Goal: Check status: Verify the current state of an ongoing process or item

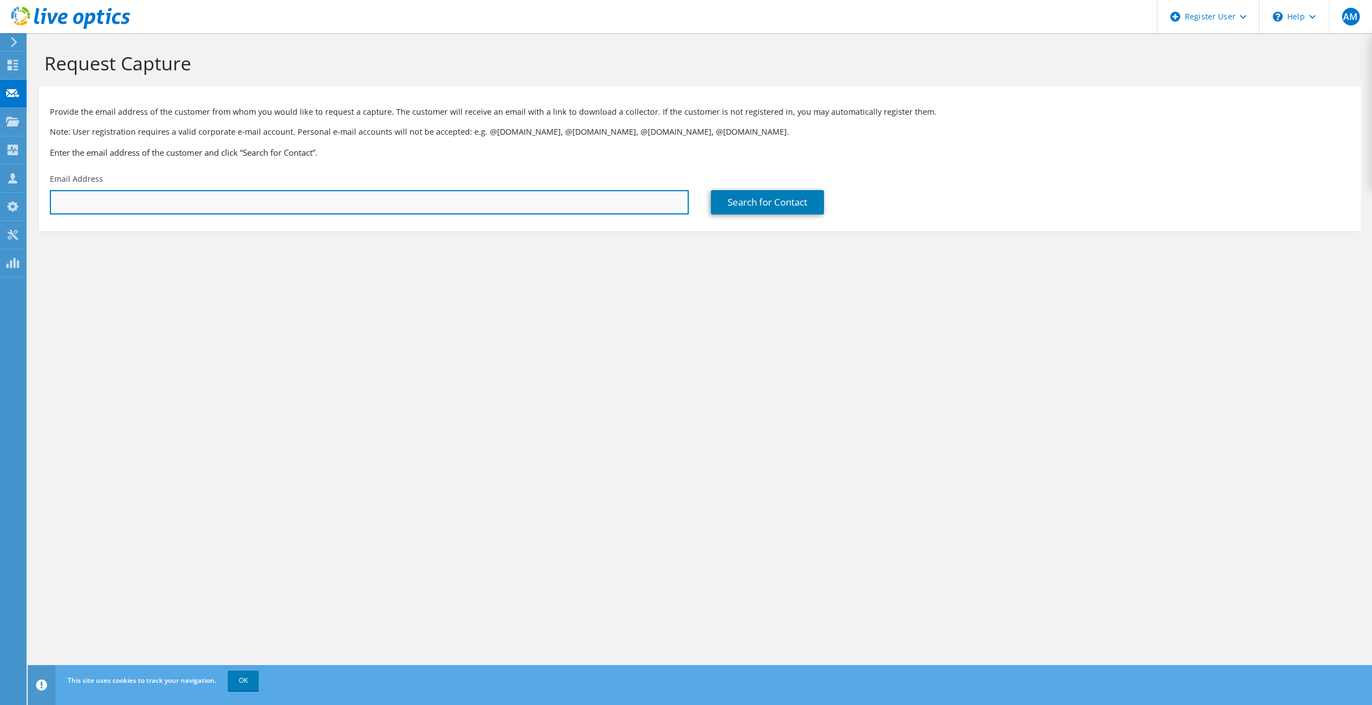
click at [378, 207] on input "text" at bounding box center [369, 202] width 639 height 24
paste input "[EMAIL_ADDRESS][DOMAIN_NAME]"
type input "[EMAIL_ADDRESS][DOMAIN_NAME]"
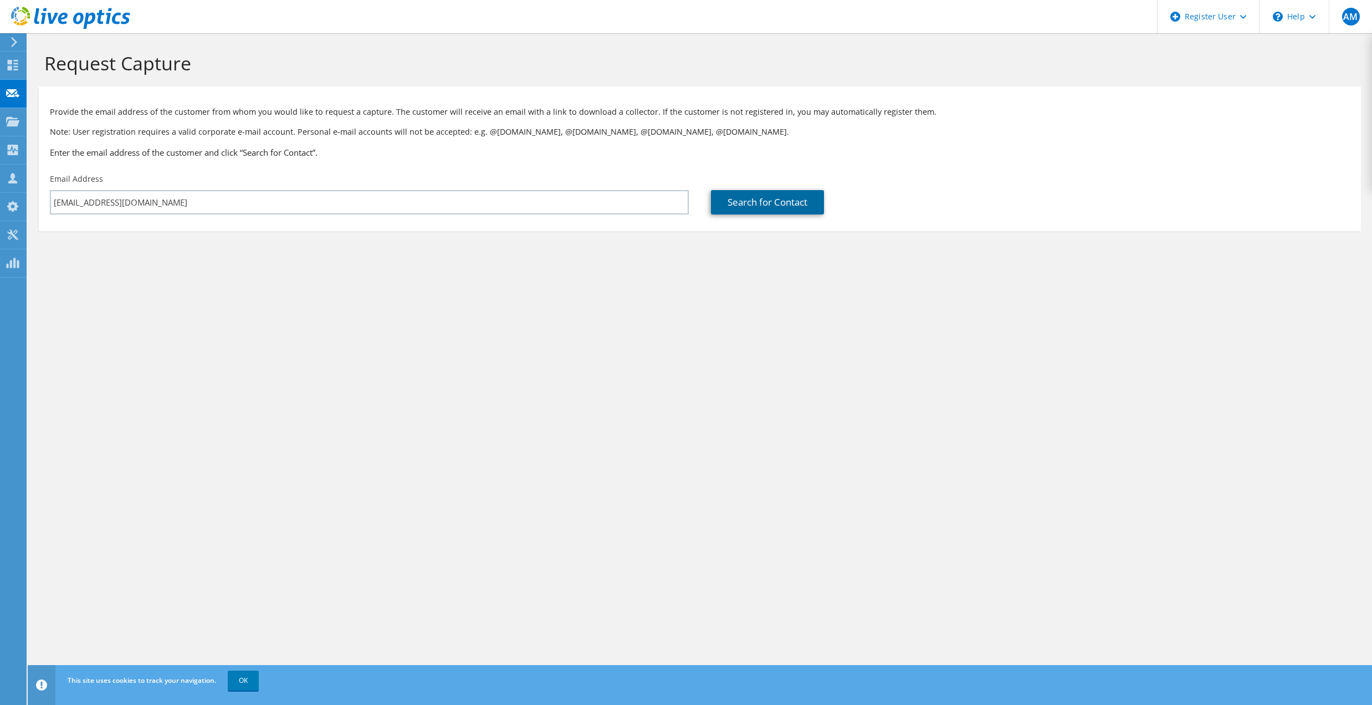
click at [788, 205] on link "Search for Contact" at bounding box center [767, 202] width 113 height 24
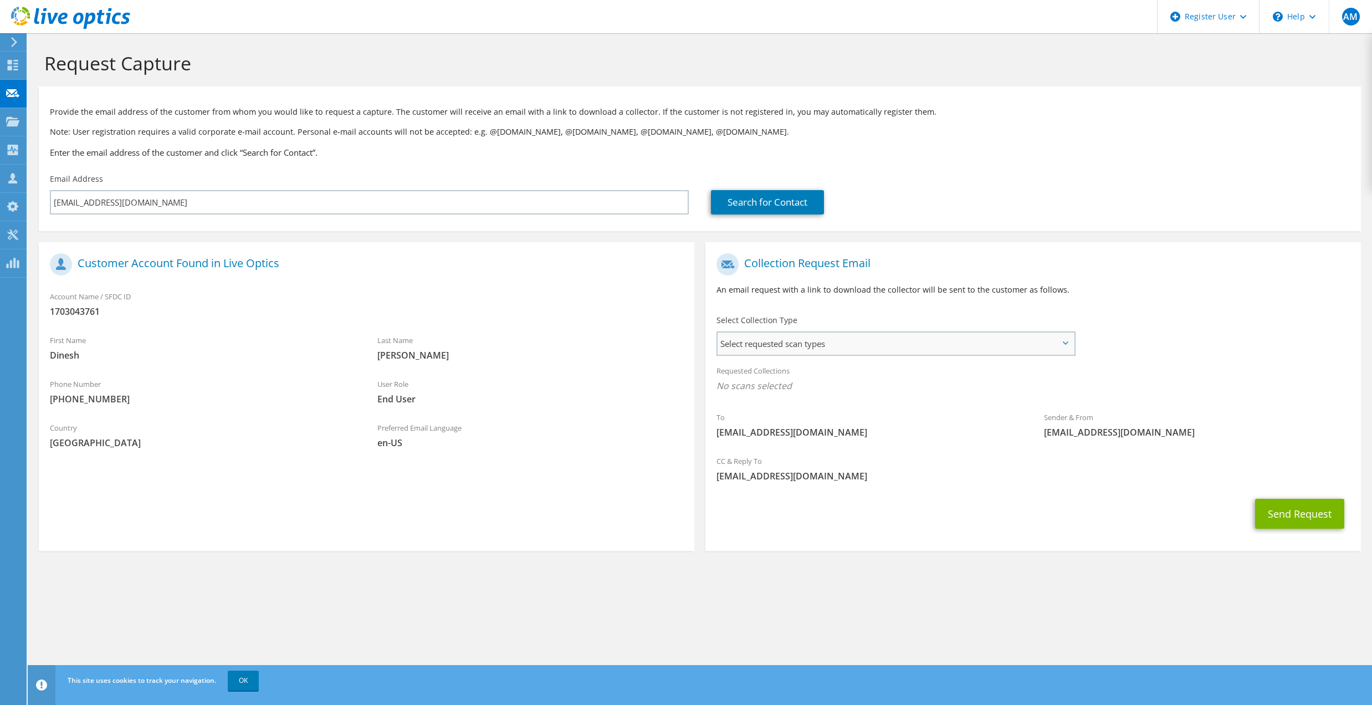
click at [894, 338] on span "Select requested scan types" at bounding box center [896, 344] width 357 height 22
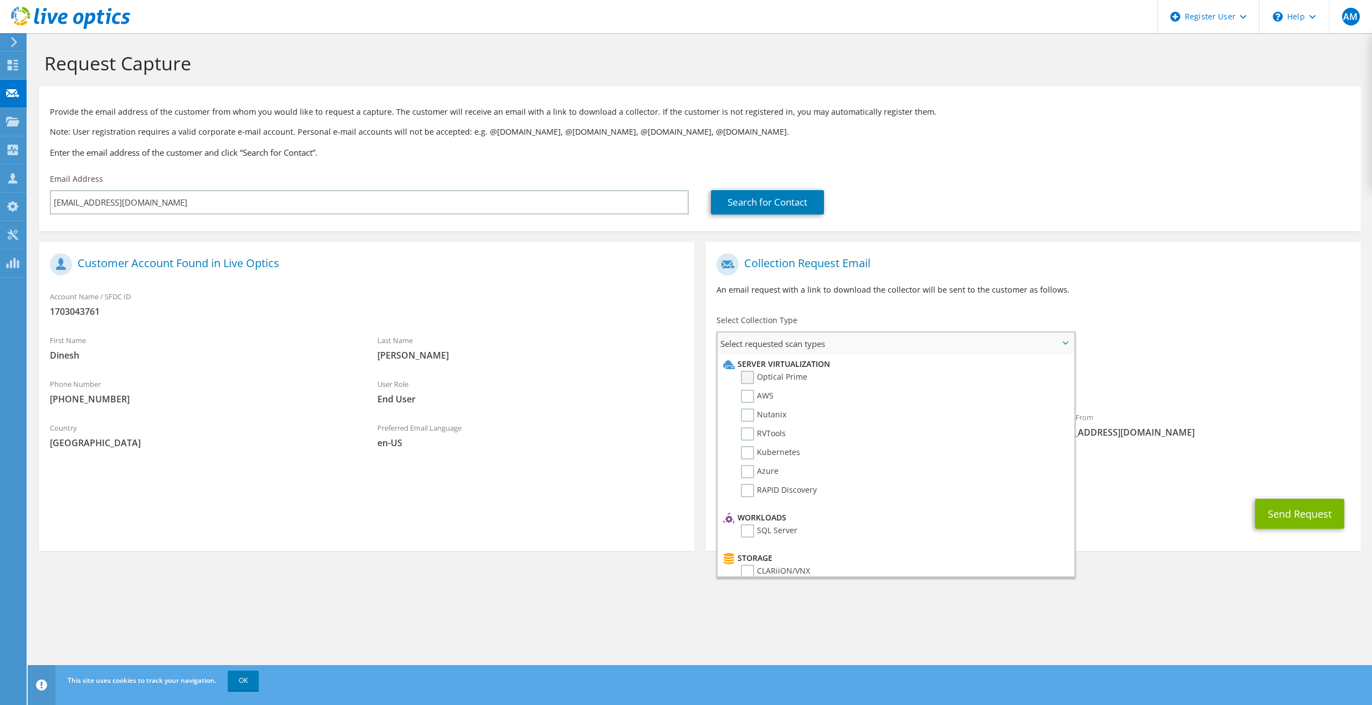
click at [747, 375] on label "Optical Prime" at bounding box center [774, 377] width 67 height 13
click at [0, 0] on input "Optical Prime" at bounding box center [0, 0] width 0 height 0
click at [1204, 435] on span "liveoptics@liveoptics.com" at bounding box center [1196, 436] width 305 height 12
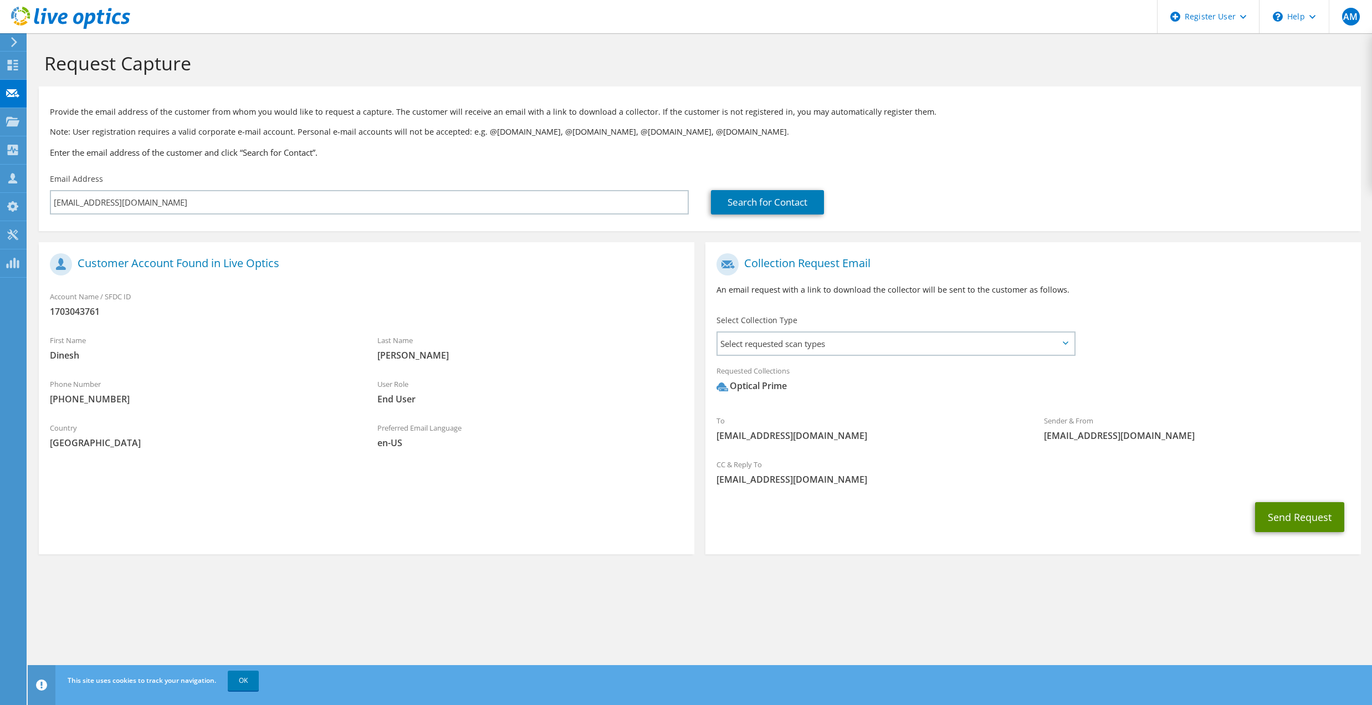
click at [1286, 519] on button "Send Request" at bounding box center [1299, 517] width 89 height 30
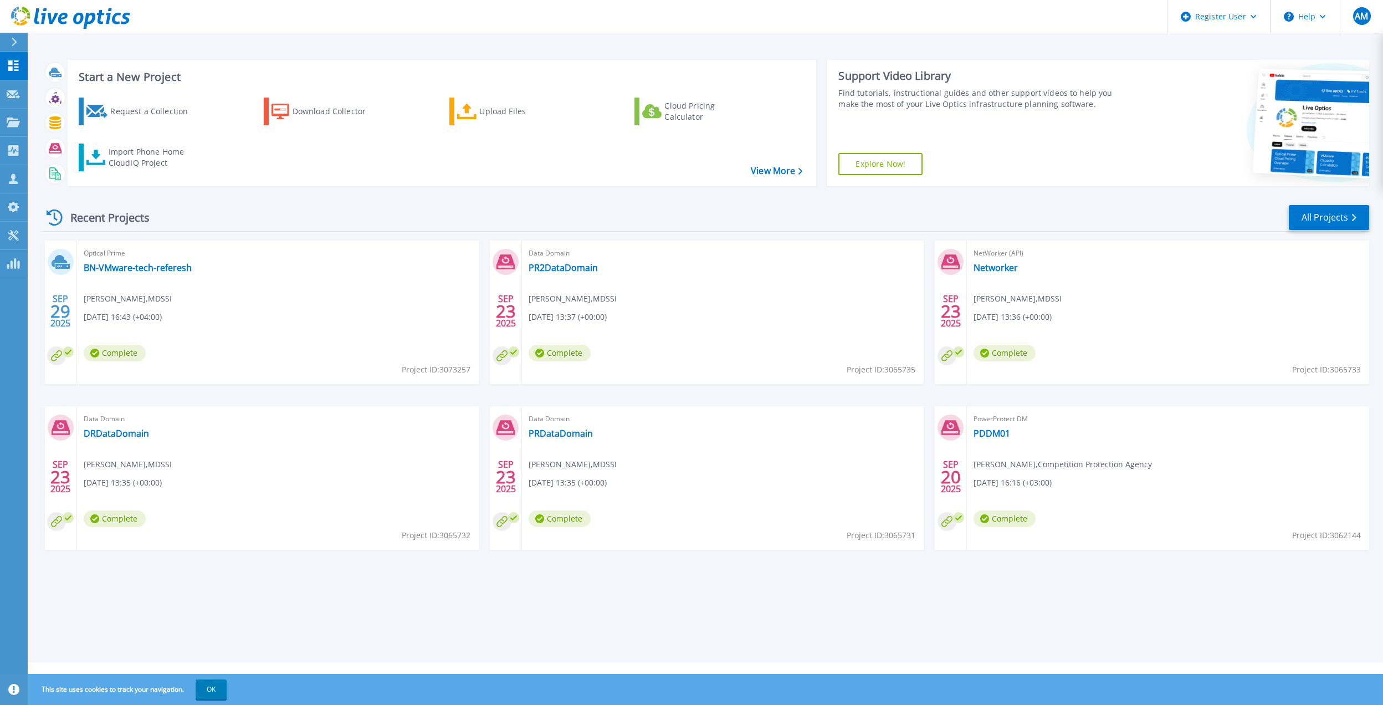
click at [87, 23] on icon at bounding box center [89, 21] width 12 height 16
click at [119, 264] on link "Vmware_Gold" at bounding box center [113, 267] width 58 height 11
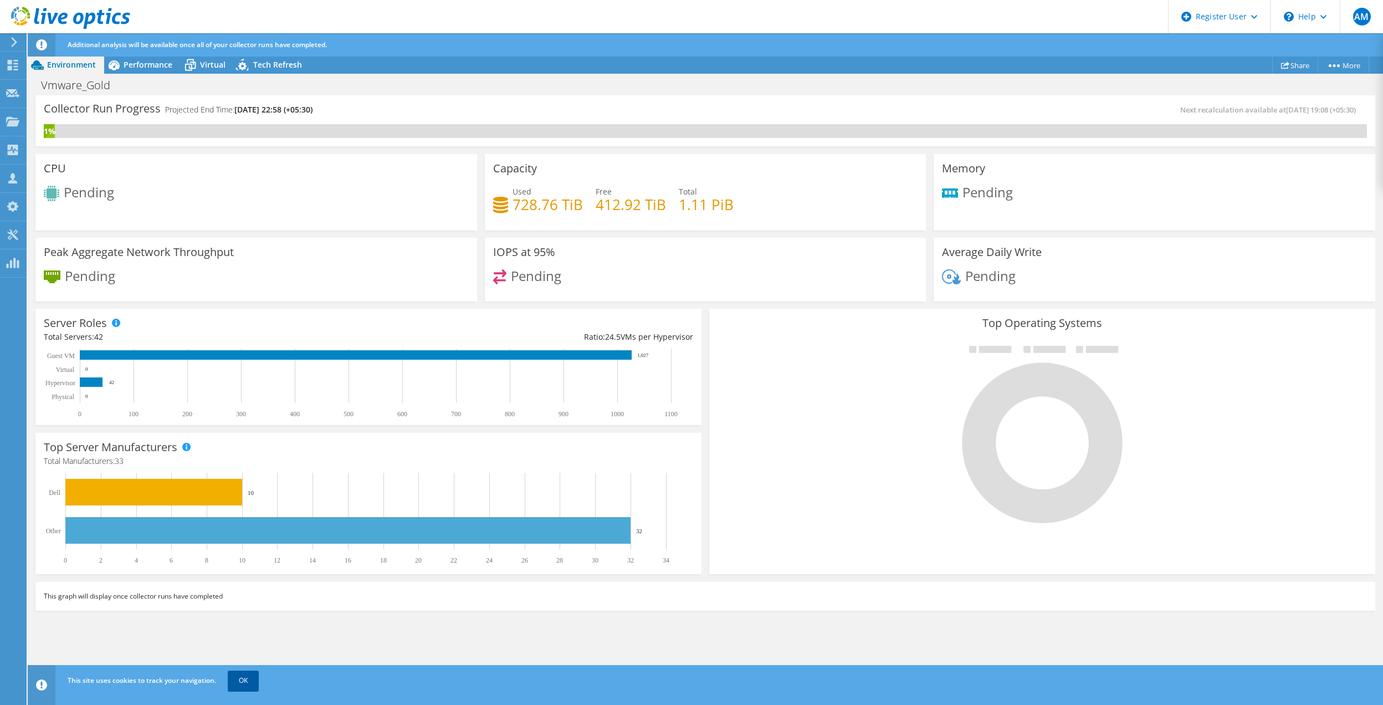
click at [247, 683] on link "OK" at bounding box center [243, 681] width 31 height 20
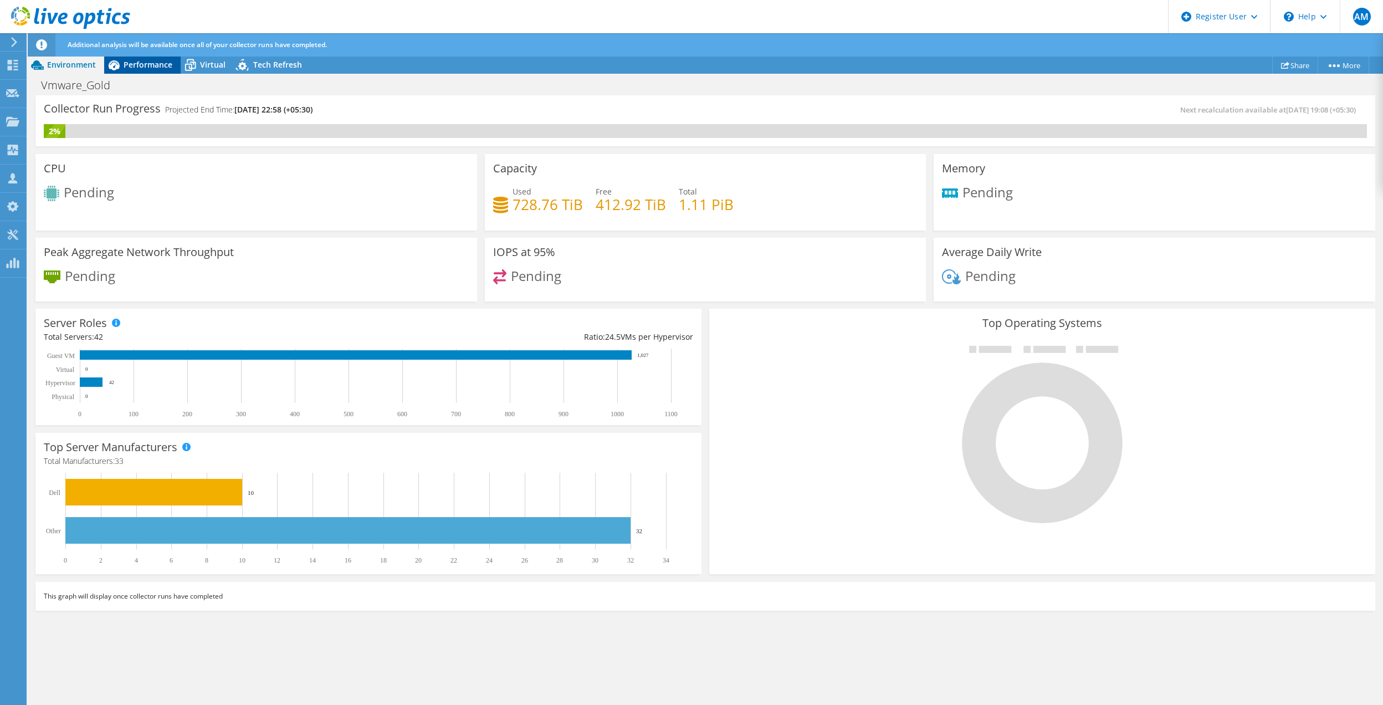
click at [143, 67] on span "Performance" at bounding box center [148, 64] width 49 height 11
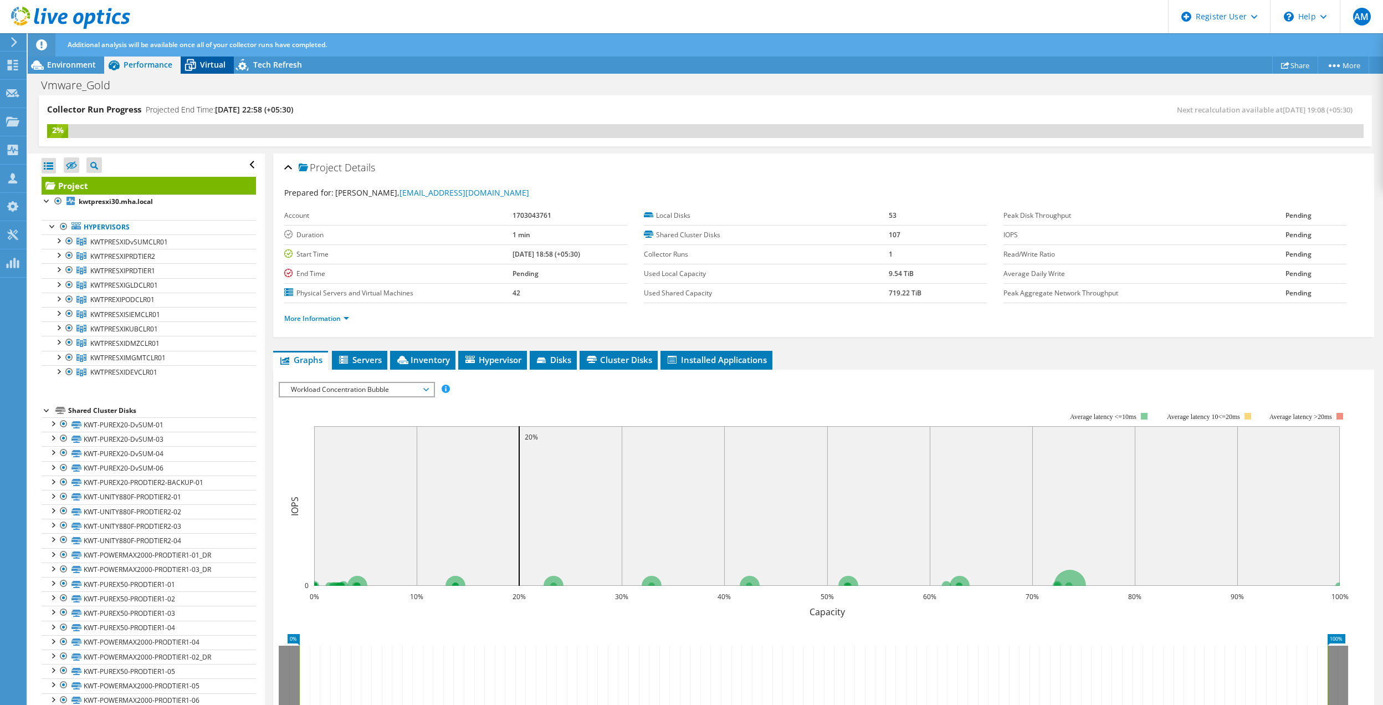
click at [215, 67] on span "Virtual" at bounding box center [212, 64] width 25 height 11
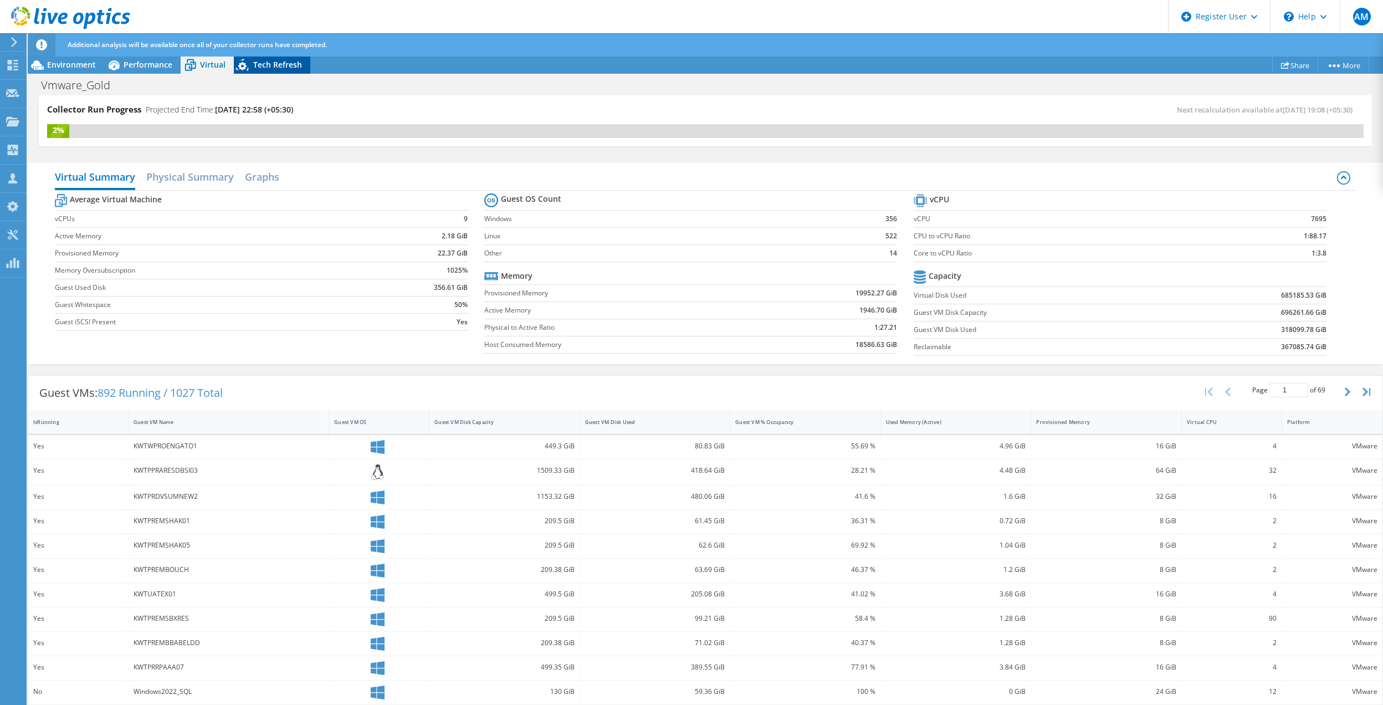
click at [288, 63] on span "Tech Refresh" at bounding box center [277, 64] width 49 height 11
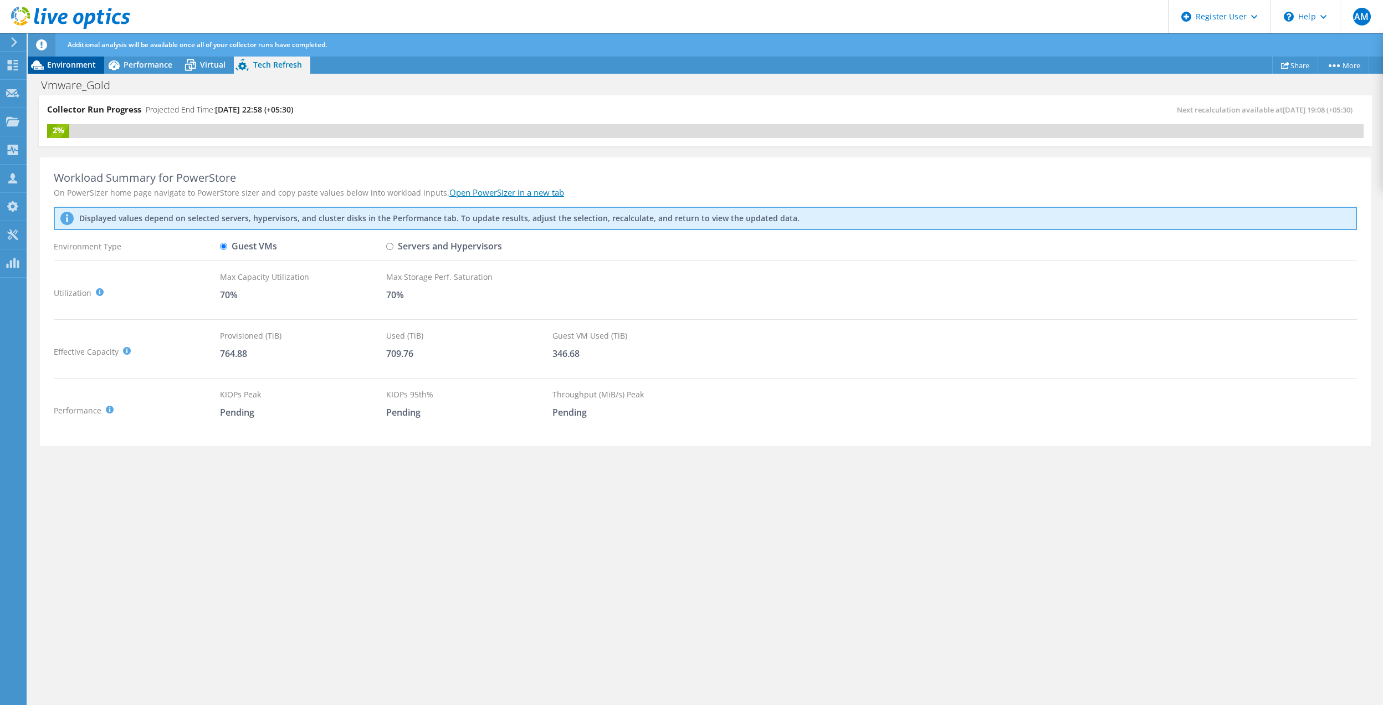
click at [67, 64] on span "Environment" at bounding box center [71, 64] width 49 height 11
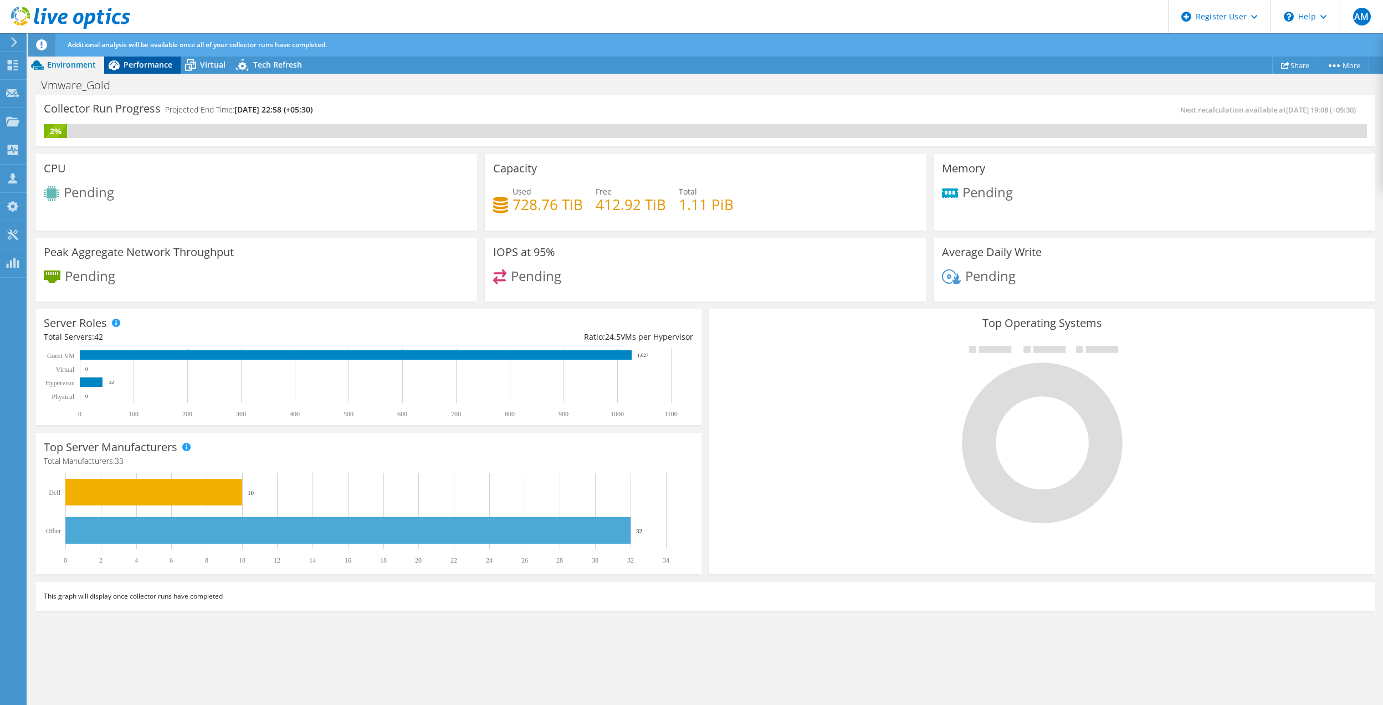
click at [143, 69] on span "Performance" at bounding box center [148, 64] width 49 height 11
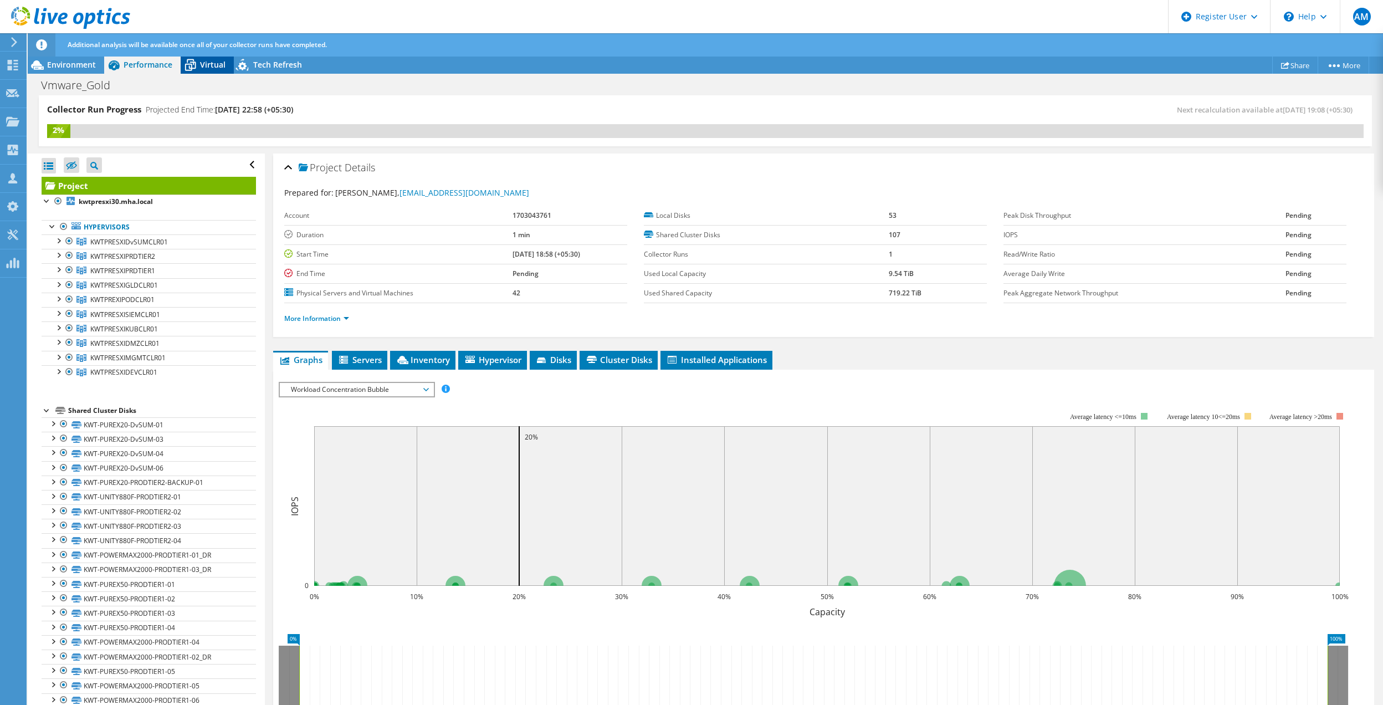
click at [207, 64] on span "Virtual" at bounding box center [212, 64] width 25 height 11
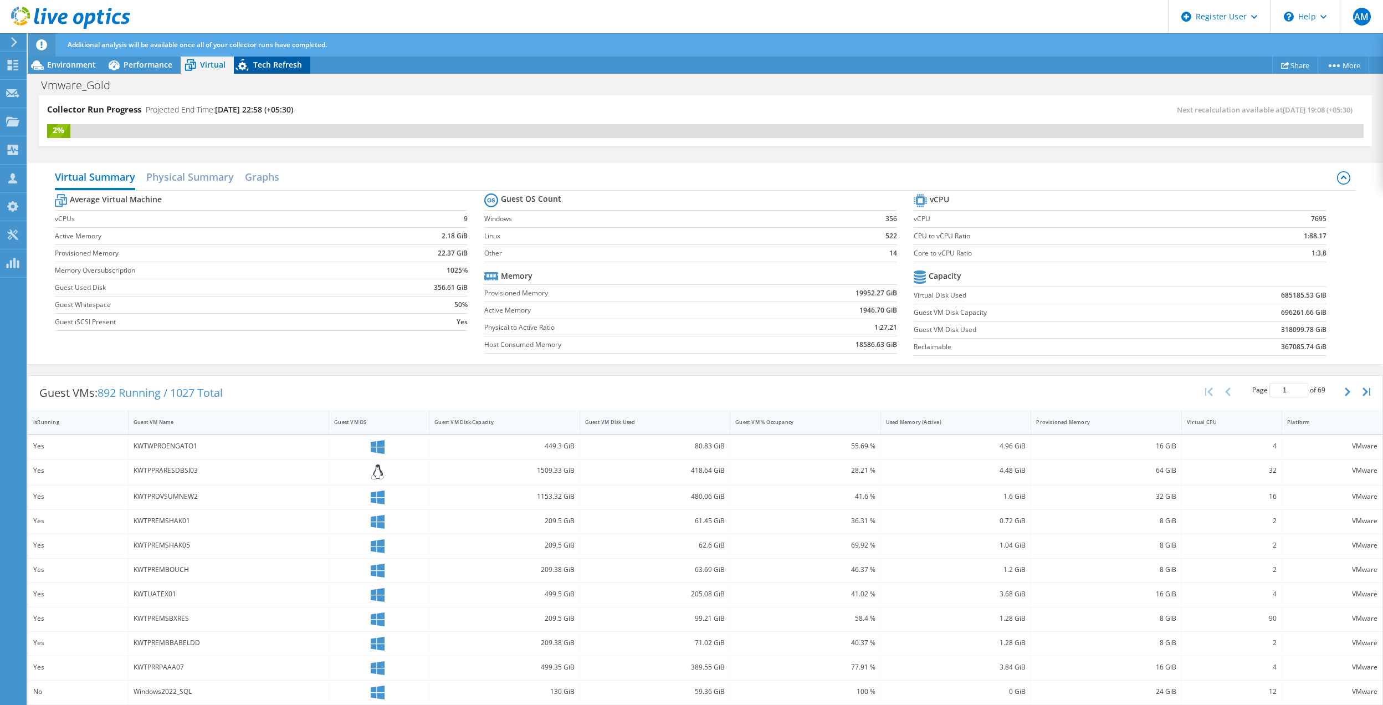
click at [289, 59] on span "Tech Refresh" at bounding box center [277, 64] width 49 height 11
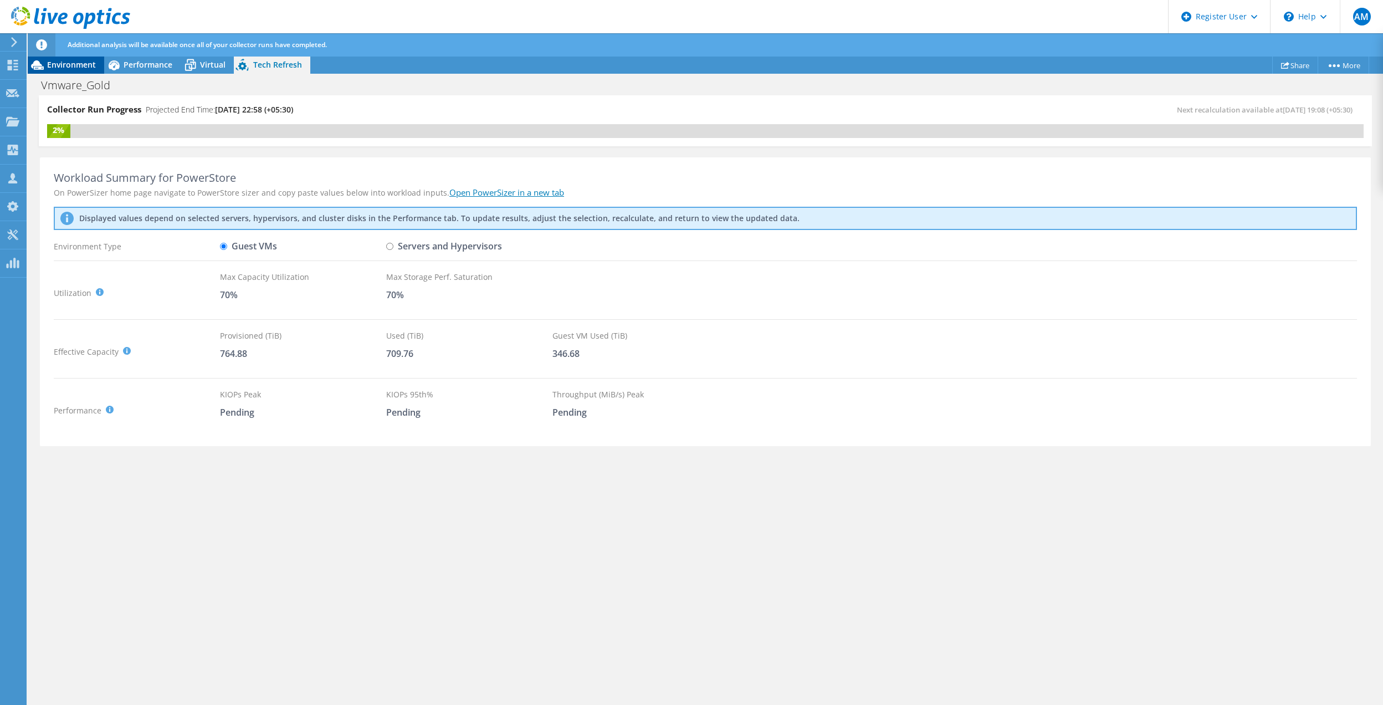
click at [78, 67] on span "Environment" at bounding box center [71, 64] width 49 height 11
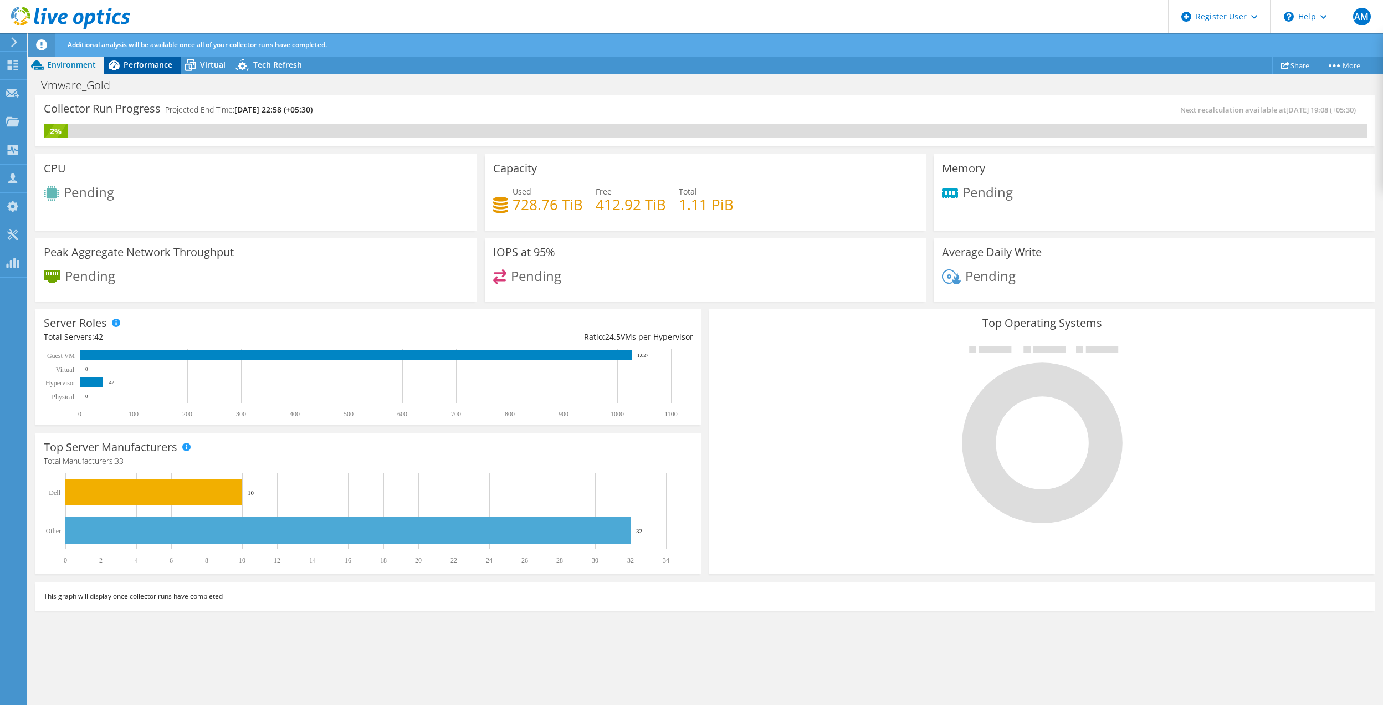
click at [134, 63] on span "Performance" at bounding box center [148, 64] width 49 height 11
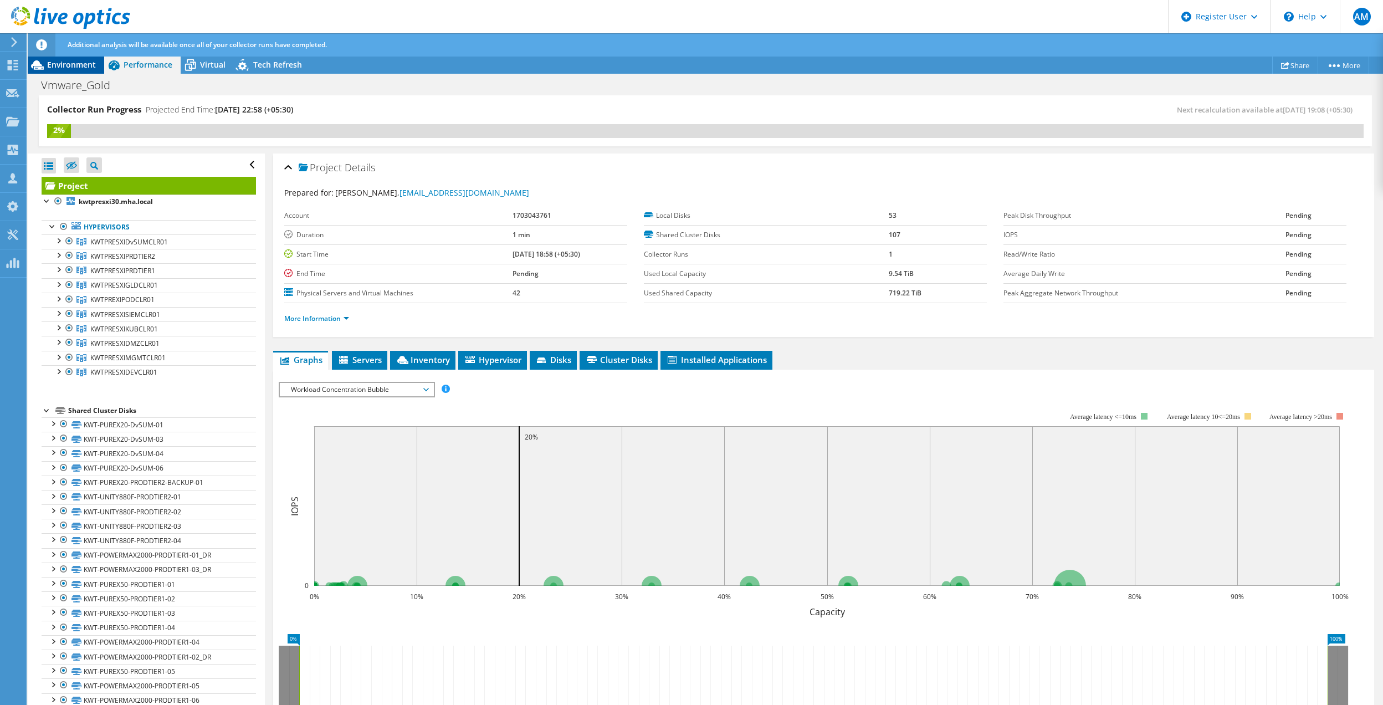
click at [76, 63] on span "Environment" at bounding box center [71, 64] width 49 height 11
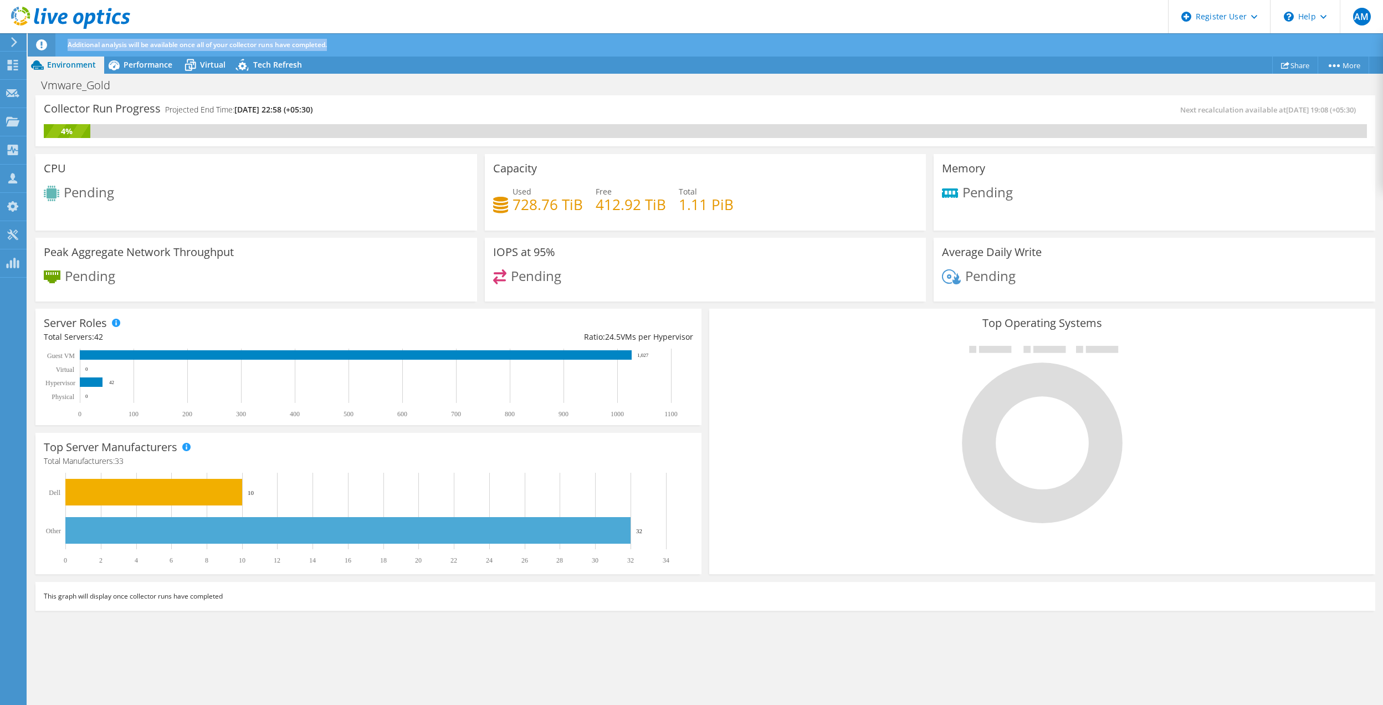
drag, startPoint x: 355, startPoint y: 40, endPoint x: 69, endPoint y: 47, distance: 286.1
click at [69, 47] on div "Additional analysis will be available once all of your collector runs have comp…" at bounding box center [726, 44] width 1322 height 23
click at [362, 39] on div "Additional analysis will be available once all of your collector runs have comp…" at bounding box center [726, 44] width 1322 height 23
click at [315, 47] on span "Additional analysis will be available once all of your collector runs have comp…" at bounding box center [197, 44] width 259 height 9
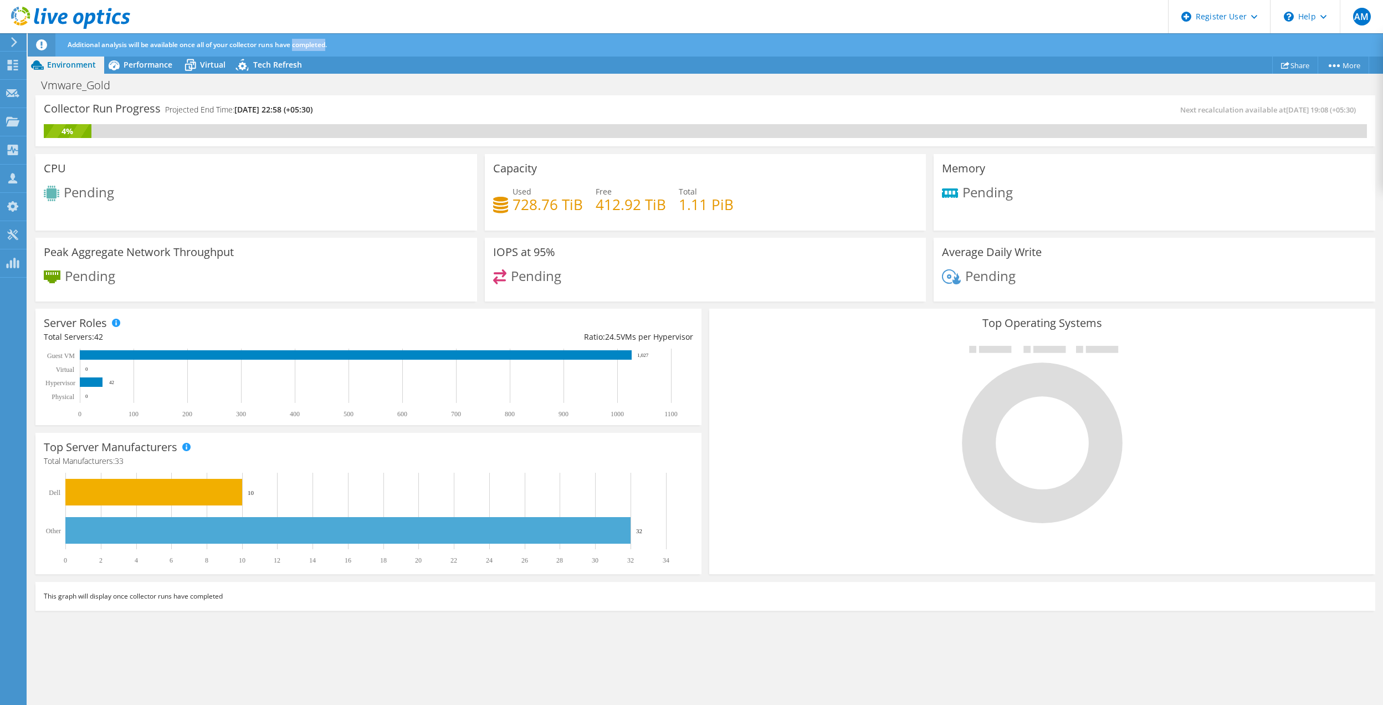
click at [315, 47] on span "Additional analysis will be available once all of your collector runs have comp…" at bounding box center [197, 44] width 259 height 9
drag, startPoint x: 315, startPoint y: 47, endPoint x: 515, endPoint y: 34, distance: 200.5
click at [515, 34] on div "Additional analysis will be available once all of your collector runs have comp…" at bounding box center [726, 44] width 1322 height 23
drag, startPoint x: 163, startPoint y: 108, endPoint x: 339, endPoint y: 113, distance: 176.3
click at [339, 113] on div "Collector Run Progress Projected End Time: 10/12/2025, 22:58 (+05:30)" at bounding box center [375, 114] width 662 height 21
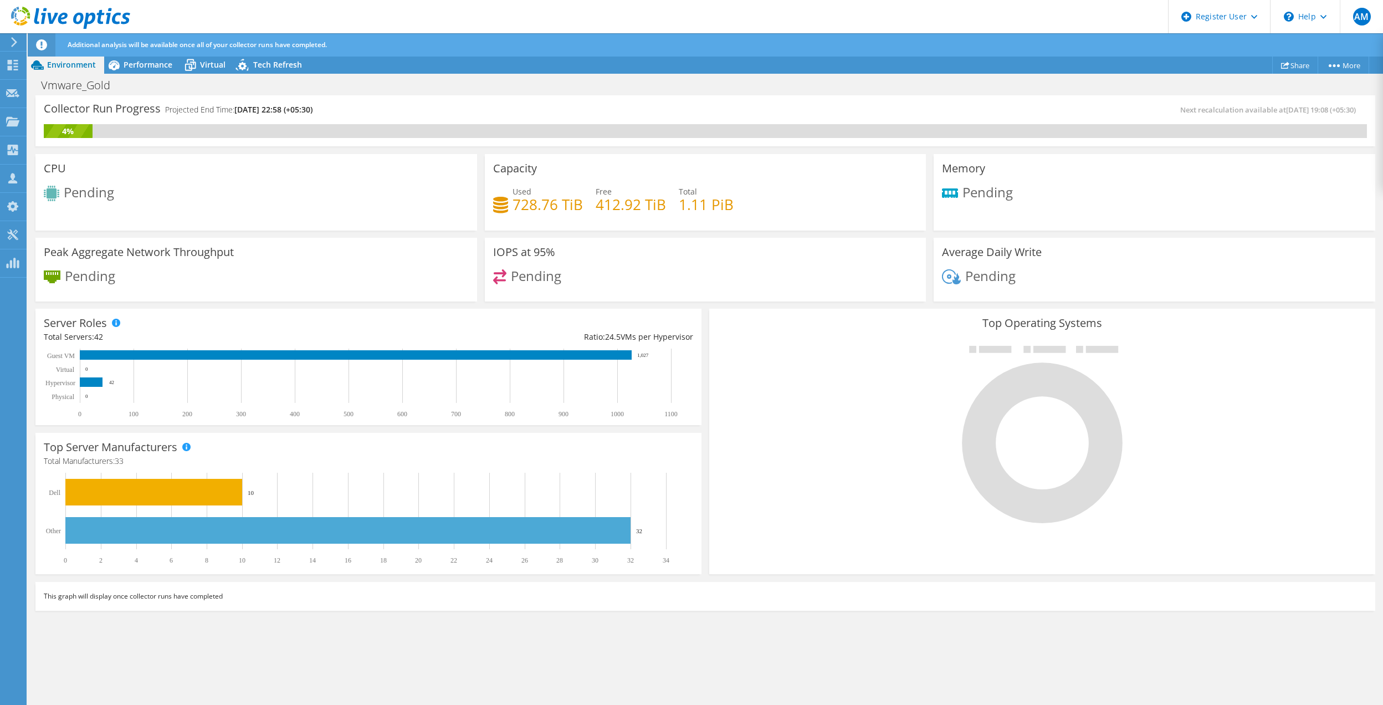
click at [338, 111] on div "Collector Run Progress Projected End Time: 10/12/2025, 22:58 (+05:30)" at bounding box center [375, 114] width 662 height 21
drag, startPoint x: 335, startPoint y: 109, endPoint x: 34, endPoint y: 105, distance: 301.0
click at [34, 105] on div "Collector Run Progress Projected End Time: 10/12/2025, 22:58 (+05:30) Next reca…" at bounding box center [706, 122] width 1348 height 55
drag, startPoint x: 34, startPoint y: 105, endPoint x: 109, endPoint y: 105, distance: 75.4
click at [109, 109] on h3 "Collector Run Progress" at bounding box center [102, 109] width 117 height 0
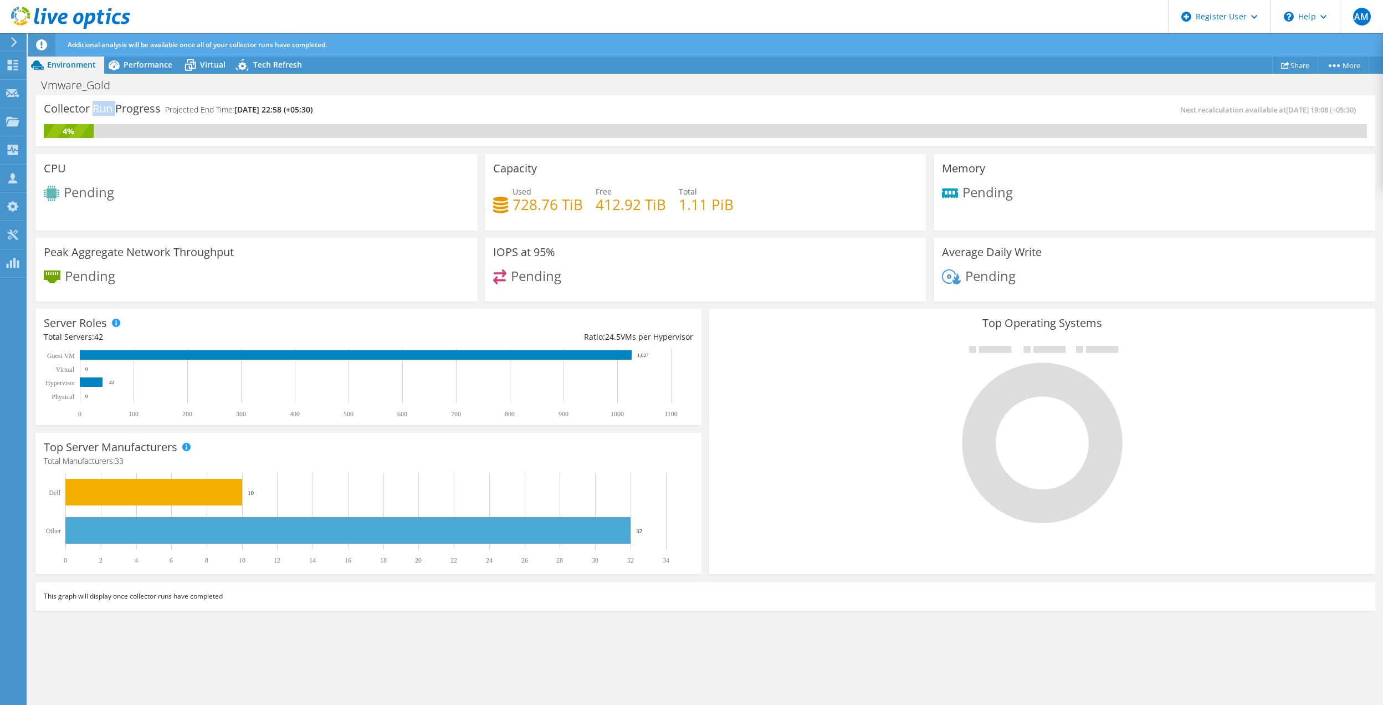
click at [109, 109] on h3 "Collector Run Progress" at bounding box center [102, 109] width 117 height 0
drag, startPoint x: 109, startPoint y: 105, endPoint x: 298, endPoint y: 109, distance: 189.1
click at [298, 109] on span "[DATE] 22:58 (+05:30)" at bounding box center [273, 109] width 78 height 11
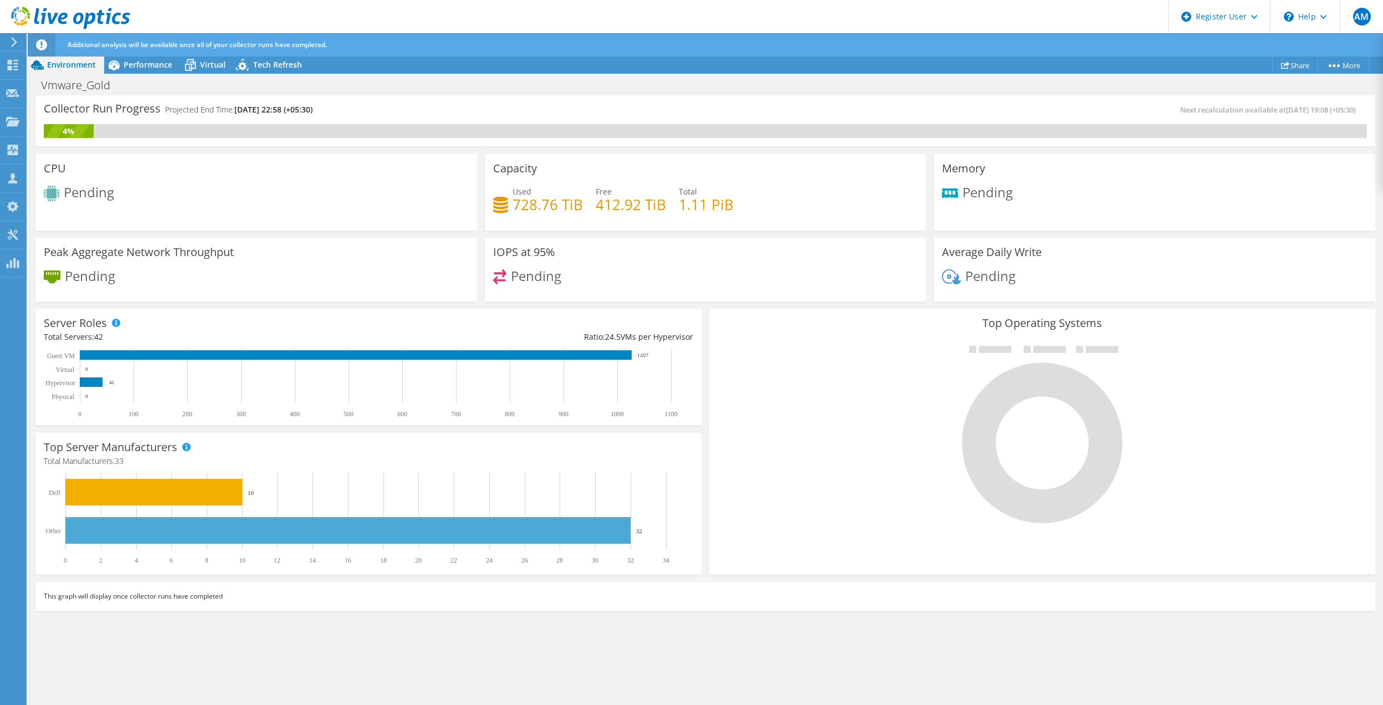
drag, startPoint x: 351, startPoint y: 109, endPoint x: 45, endPoint y: 103, distance: 305.5
click at [45, 104] on div "Collector Run Progress Projected End Time: 10/12/2025, 22:58 (+05:30)" at bounding box center [375, 114] width 662 height 21
drag, startPoint x: 45, startPoint y: 103, endPoint x: 225, endPoint y: 108, distance: 179.6
click at [225, 108] on h4 "Projected End Time: 10/12/2025, 22:58 (+05:30)" at bounding box center [238, 110] width 147 height 12
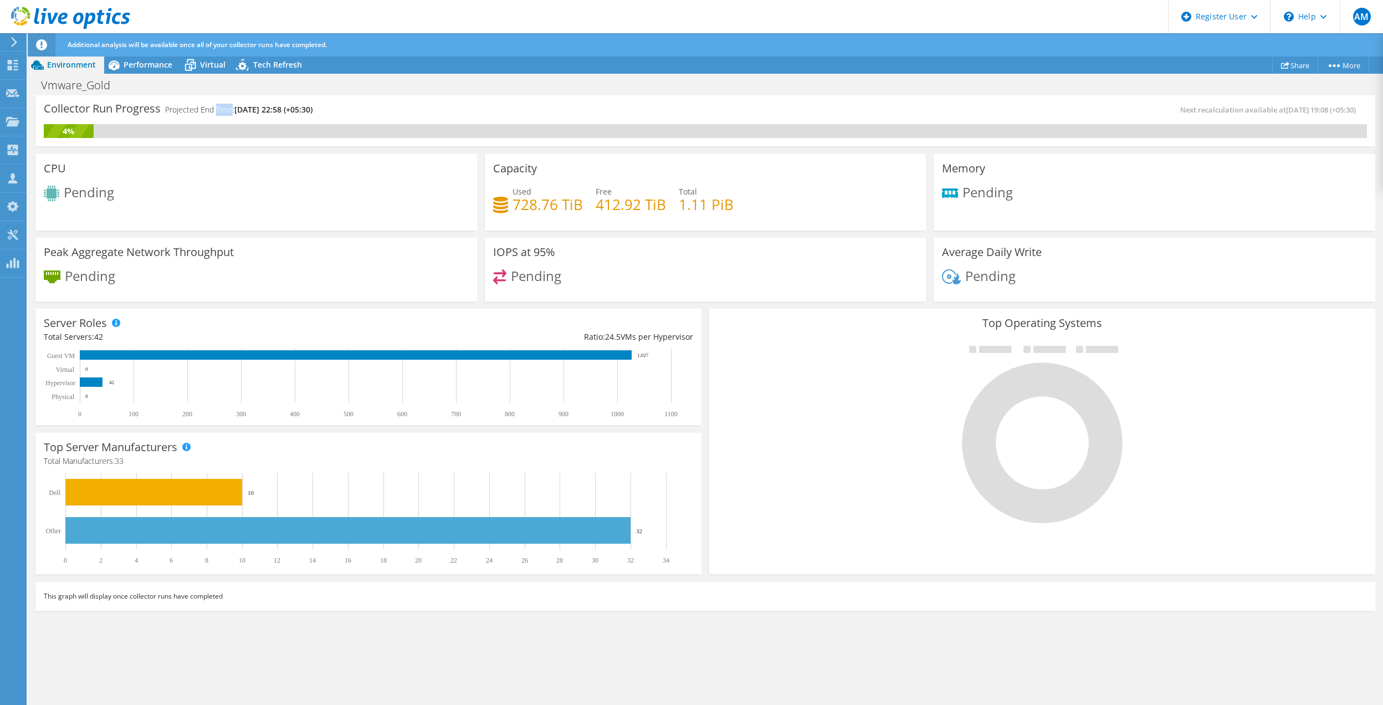
click at [225, 108] on h4 "Projected End Time: 10/12/2025, 22:58 (+05:30)" at bounding box center [238, 110] width 147 height 12
drag, startPoint x: 225, startPoint y: 108, endPoint x: 369, endPoint y: 120, distance: 144.6
click at [369, 120] on div "Collector Run Progress Projected End Time: 10/12/2025, 22:58 (+05:30)" at bounding box center [375, 114] width 662 height 21
